Goal: Transaction & Acquisition: Subscribe to service/newsletter

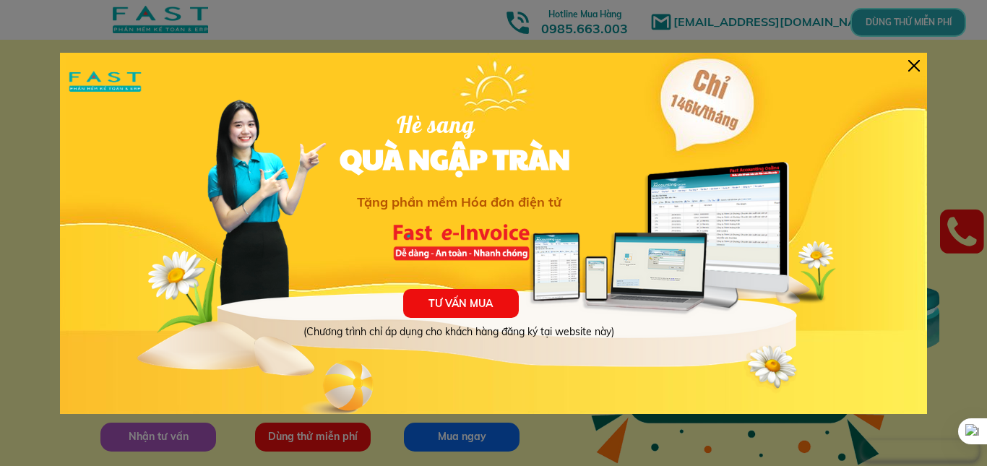
drag, startPoint x: 480, startPoint y: 236, endPoint x: 495, endPoint y: 238, distance: 14.7
click at [495, 238] on div at bounding box center [460, 240] width 141 height 55
click at [596, 238] on div at bounding box center [470, 284] width 748 height 258
click at [912, 66] on div at bounding box center [914, 66] width 12 height 12
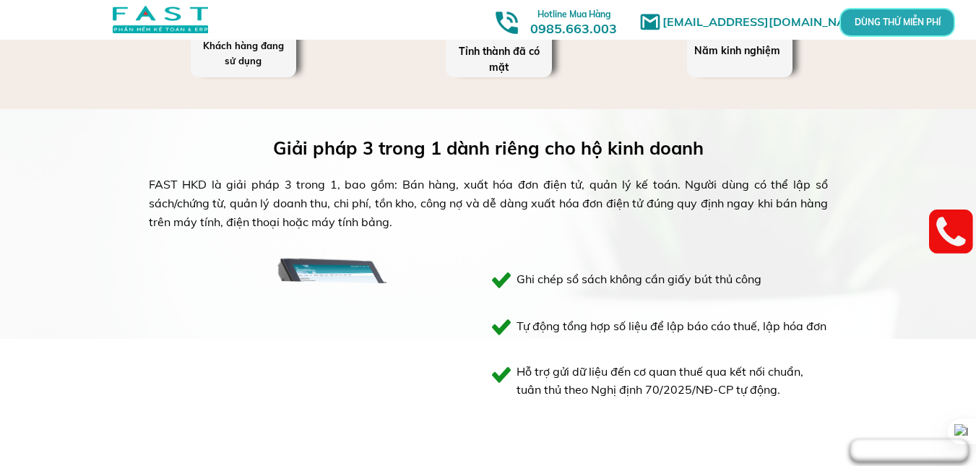
scroll to position [217, 0]
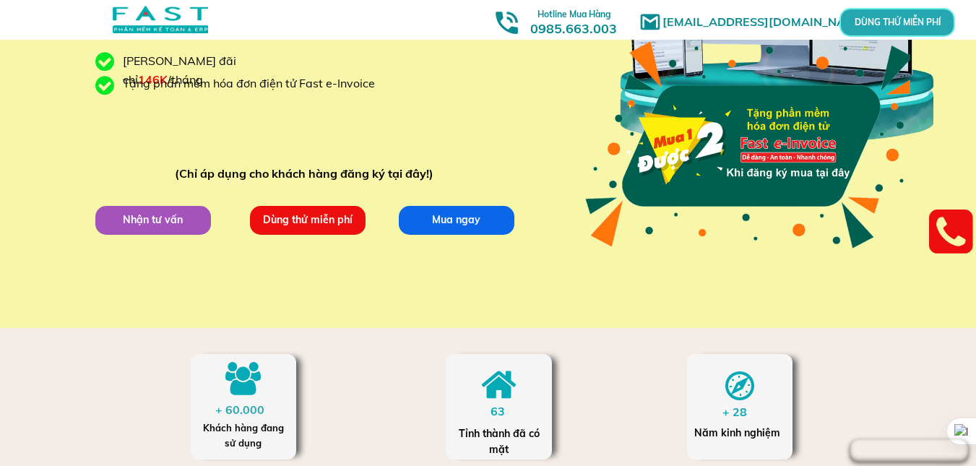
click at [343, 218] on p "Dùng thử miễn phí" at bounding box center [308, 220] width 116 height 29
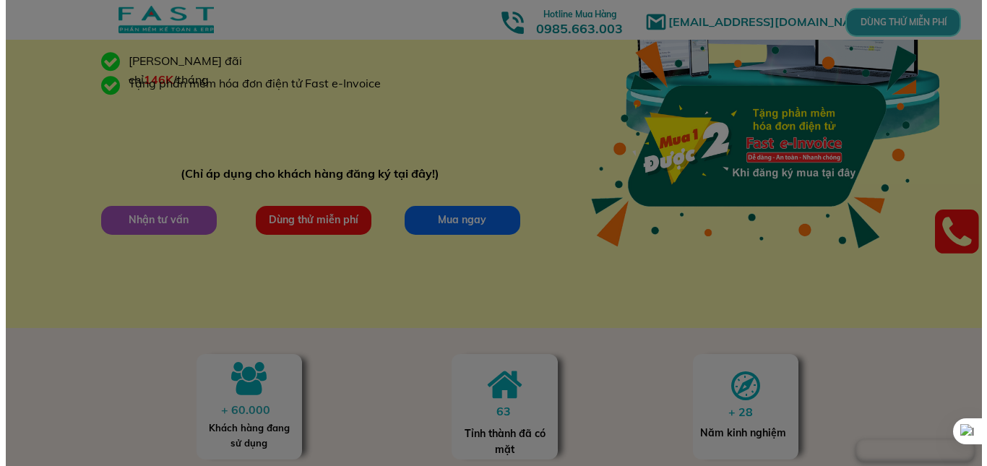
scroll to position [0, 0]
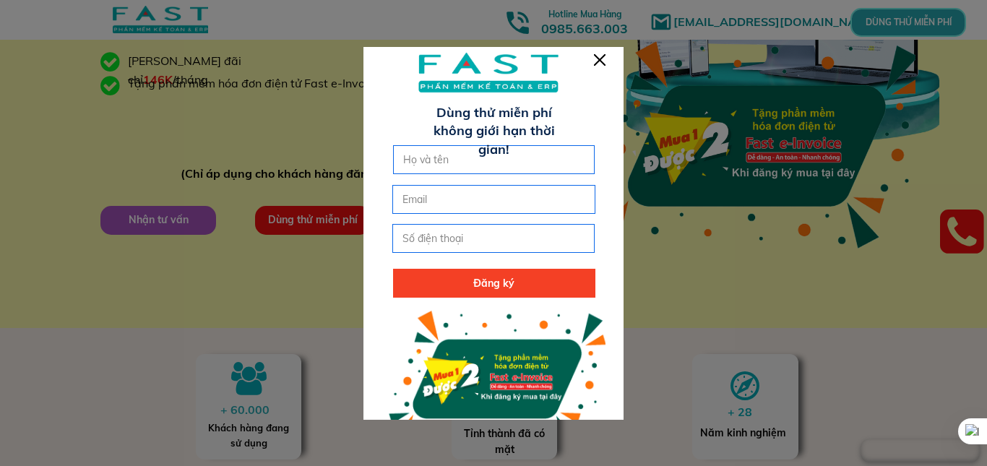
click at [475, 173] on input "text" at bounding box center [493, 159] width 189 height 27
type input "c"
type input "ngo duc"
type input "a"
type input "[EMAIL_ADDRESS][DOMAIN_NAME]"
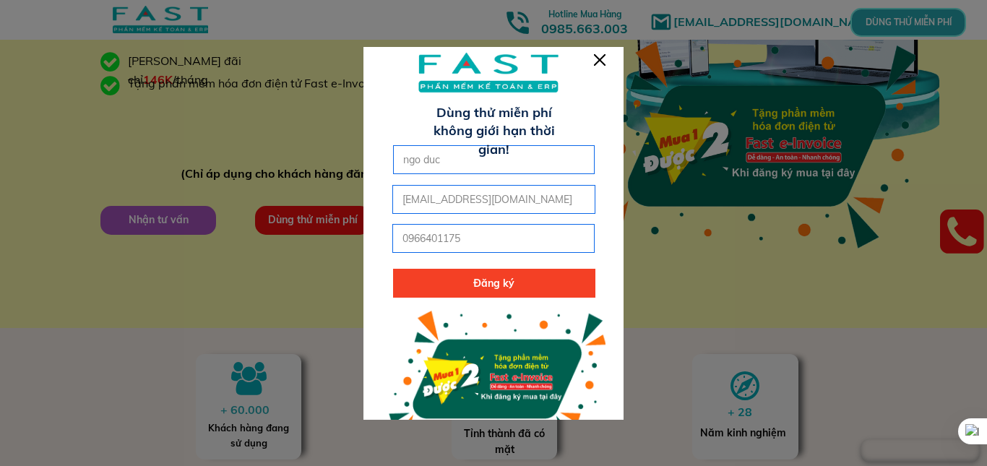
type input "0966401175"
click at [563, 292] on p "Đăng ký" at bounding box center [494, 283] width 202 height 29
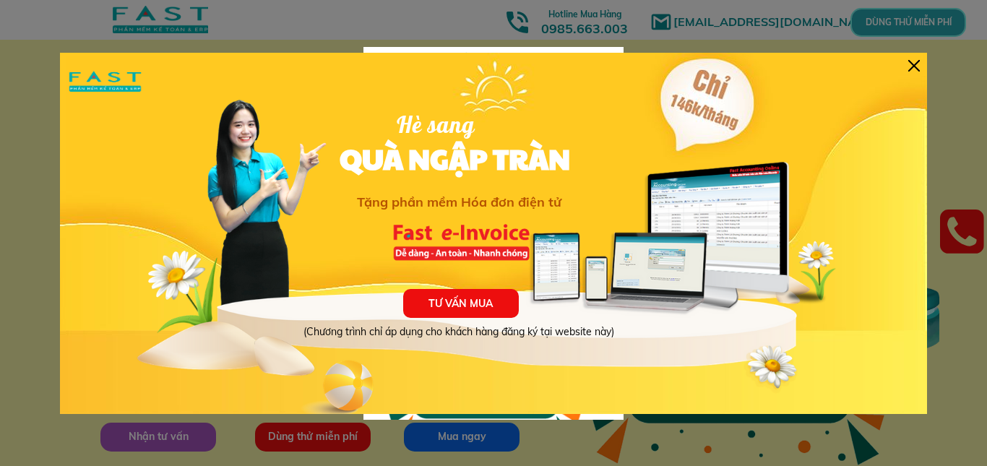
click at [907, 64] on div "TƯ VẤN MUA (Chương trình chỉ áp dụng cho khách hàng đăng ký tại website này) Hè…" at bounding box center [493, 233] width 867 height 361
click at [915, 64] on div at bounding box center [914, 66] width 12 height 12
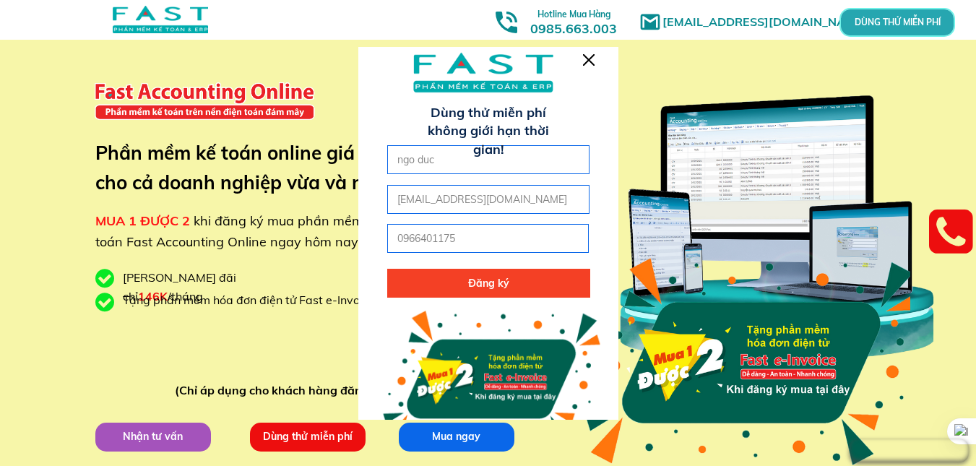
click at [589, 64] on div at bounding box center [589, 60] width 12 height 12
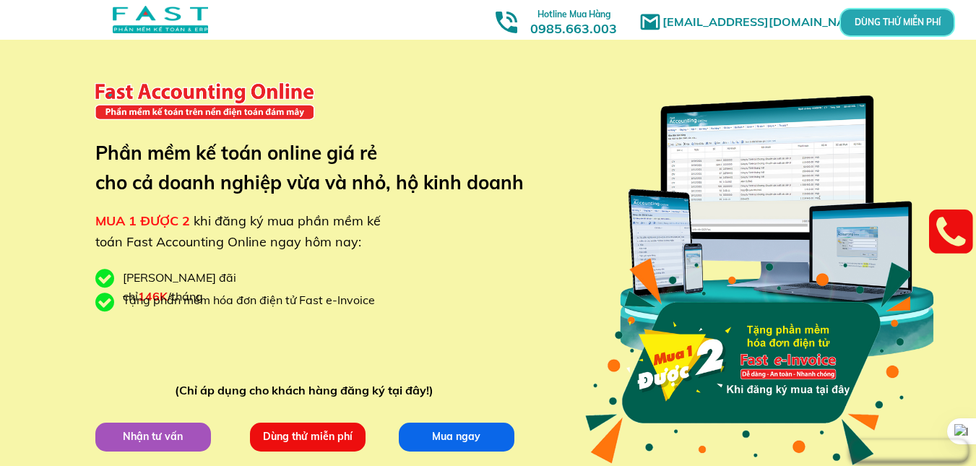
click at [298, 438] on p "Dùng thử miễn phí" at bounding box center [307, 436] width 123 height 30
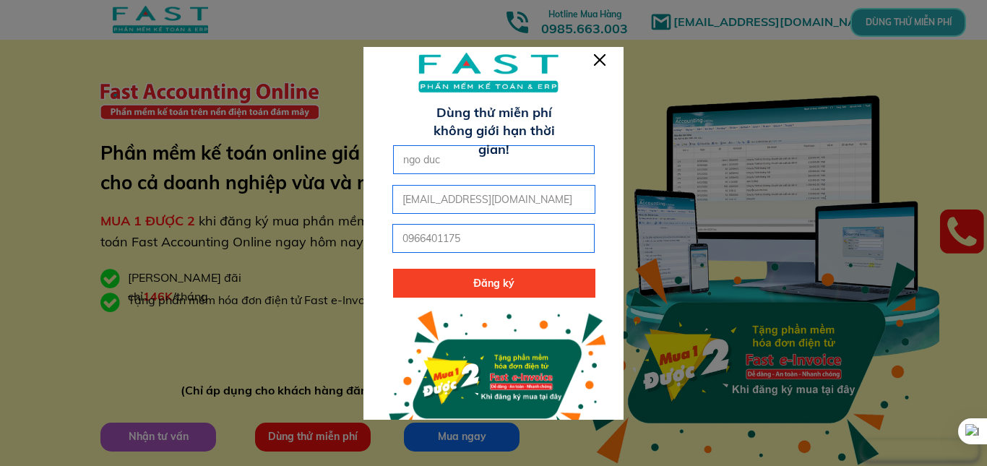
drag, startPoint x: 531, startPoint y: 200, endPoint x: 167, endPoint y: 193, distance: 364.2
click at [525, 285] on p "Đăng ký" at bounding box center [494, 283] width 202 height 29
